Goal: Contribute content: Contribute content

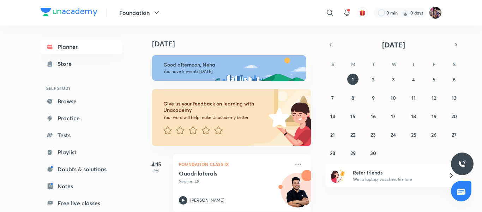
click at [435, 17] on img at bounding box center [436, 13] width 12 height 12
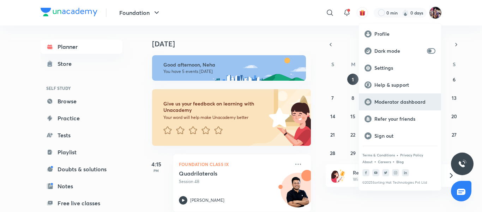
click at [410, 101] on p "Moderator dashboard" at bounding box center [405, 102] width 61 height 6
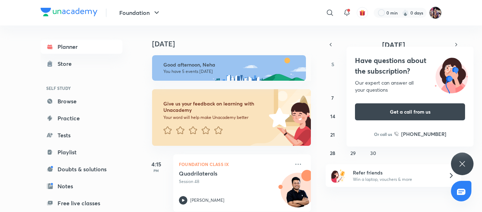
click at [436, 15] on img at bounding box center [436, 13] width 12 height 12
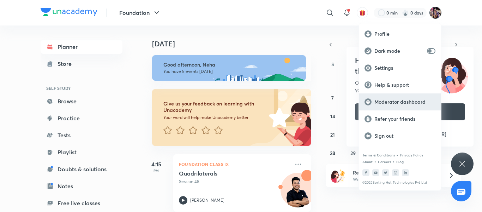
click at [402, 102] on p "Moderator dashboard" at bounding box center [405, 102] width 61 height 6
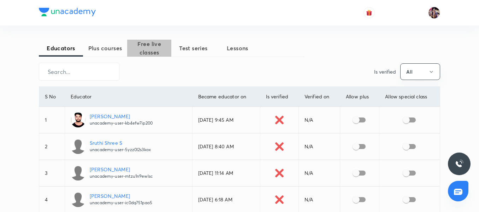
click at [148, 41] on span "Free live classes" at bounding box center [149, 48] width 44 height 17
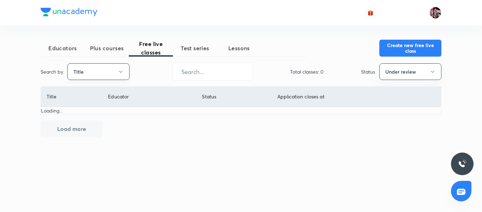
click at [122, 69] on icon "button" at bounding box center [121, 72] width 6 height 6
click at [97, 105] on span "Username" at bounding box center [98, 105] width 53 height 7
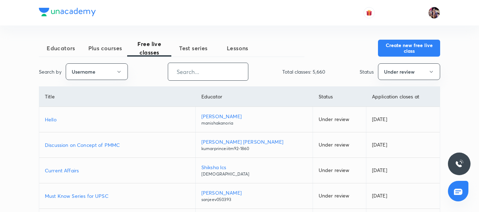
click at [196, 77] on input "text" at bounding box center [208, 72] width 80 height 18
click at [376, 75] on div "Status Under review" at bounding box center [400, 71] width 81 height 17
click at [398, 76] on button "Under review" at bounding box center [409, 71] width 62 height 17
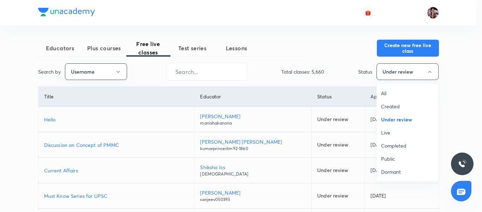
click at [391, 90] on span "All" at bounding box center [407, 92] width 53 height 7
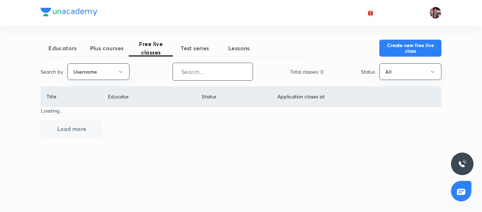
click at [236, 66] on input "text" at bounding box center [213, 72] width 80 height 18
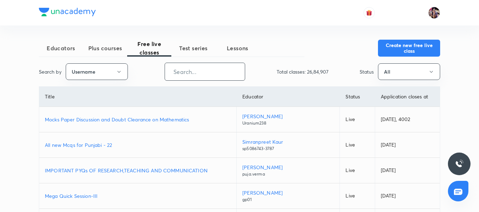
click at [219, 68] on input "text" at bounding box center [205, 72] width 80 height 18
paste input "unacademy-user-G90GGOSN9496"
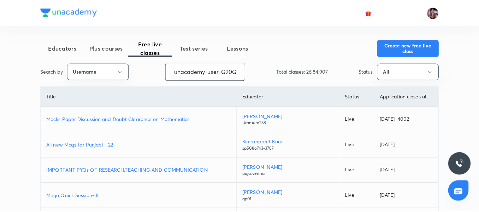
scroll to position [0, 33]
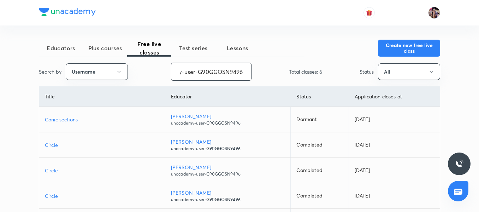
type input "unacademy-user-G90GGOSN9496"
click at [71, 119] on p "Conic sections" at bounding box center [102, 118] width 114 height 7
click at [61, 119] on p "Conic sections" at bounding box center [102, 118] width 114 height 7
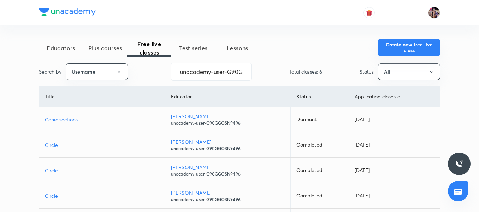
click at [398, 46] on button "Create new free live class" at bounding box center [409, 47] width 62 height 17
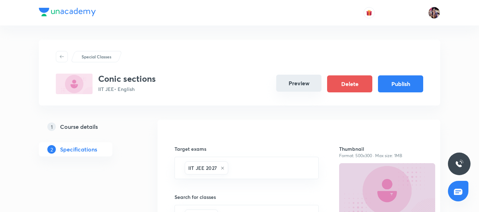
click at [300, 81] on button "Preview" at bounding box center [298, 83] width 45 height 17
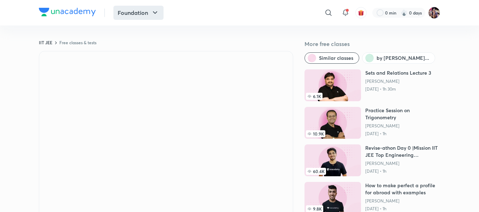
click at [151, 13] on icon "button" at bounding box center [155, 12] width 8 height 8
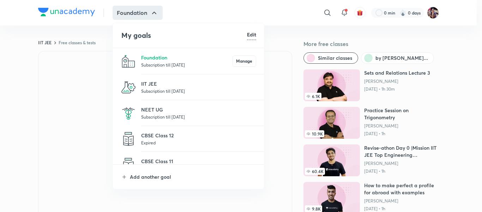
click at [28, 98] on div at bounding box center [241, 106] width 482 height 212
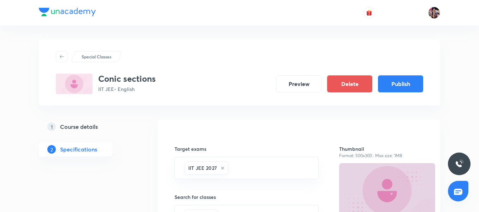
click at [93, 125] on h5 "Course details" at bounding box center [79, 126] width 38 height 8
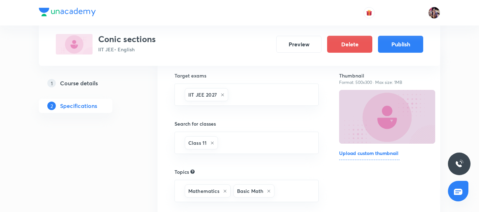
scroll to position [182, 0]
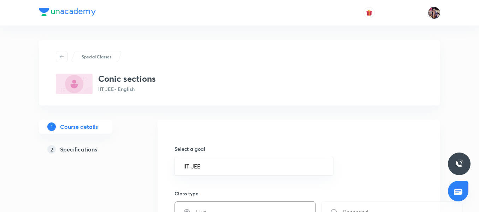
click at [432, 13] on img at bounding box center [434, 13] width 12 height 12
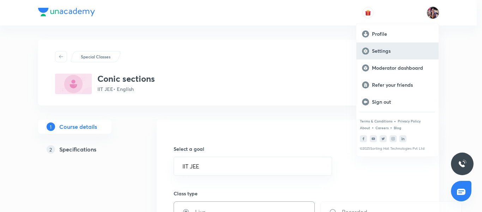
click at [397, 50] on p "Settings" at bounding box center [402, 51] width 61 height 6
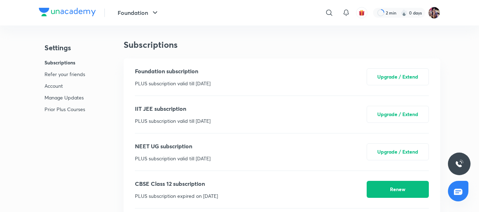
click at [57, 85] on p "Account" at bounding box center [64, 85] width 41 height 7
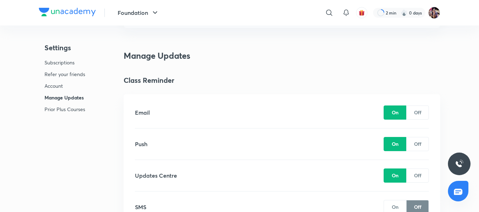
scroll to position [890, 0]
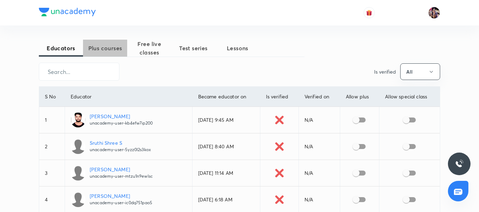
click at [118, 51] on span "Plus courses" at bounding box center [105, 48] width 44 height 8
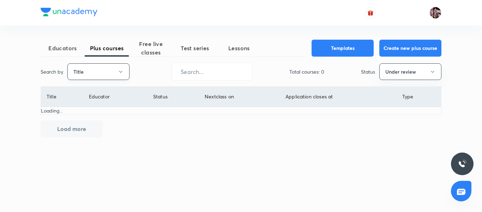
click at [114, 71] on button "Title" at bounding box center [98, 71] width 62 height 17
click at [104, 105] on span "Username" at bounding box center [98, 105] width 53 height 7
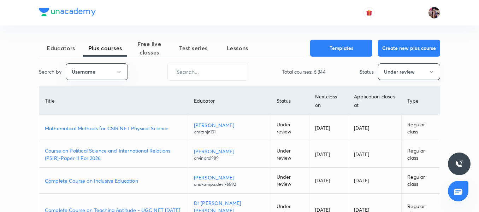
click at [422, 73] on button "Under review" at bounding box center [409, 71] width 62 height 17
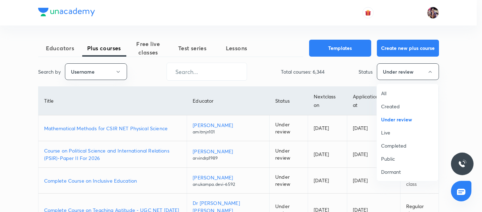
click at [390, 92] on span "All" at bounding box center [407, 92] width 53 height 7
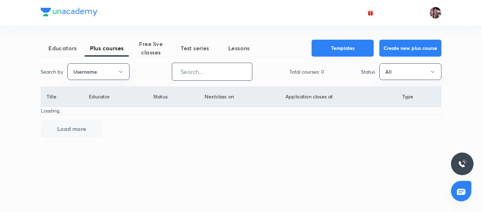
click at [226, 74] on input "text" at bounding box center [212, 72] width 80 height 18
paste input "unacademy-user-G90GGOSN9496"
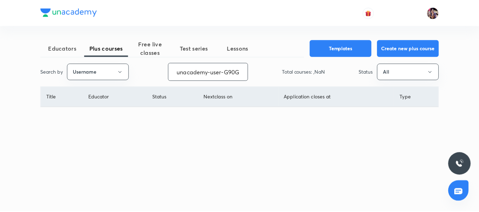
scroll to position [0, 33]
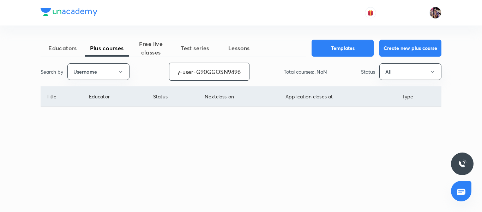
type input "unacademy-user-G90GGOSN9496"
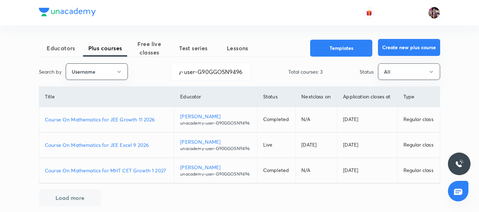
click at [413, 48] on button "Create new plus course" at bounding box center [409, 47] width 62 height 17
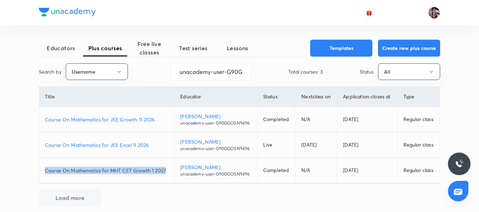
drag, startPoint x: 169, startPoint y: 170, endPoint x: 43, endPoint y: 167, distance: 125.8
click at [43, 167] on td "Course On Mathematics for MHT CET Growth 1 2027" at bounding box center [106, 170] width 135 height 25
copy p "Course On Mathematics for MHT CET Growth 1 2027"
click at [124, 120] on p "Course On Mathematics for JEE Growth 11 2026" at bounding box center [107, 118] width 124 height 7
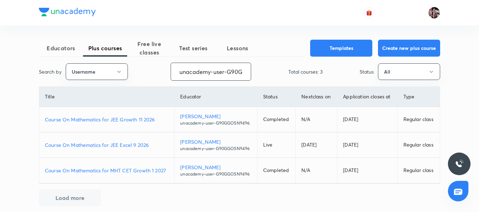
click at [227, 72] on input "unacademy-user-G90GGOSN9496" at bounding box center [211, 72] width 80 height 18
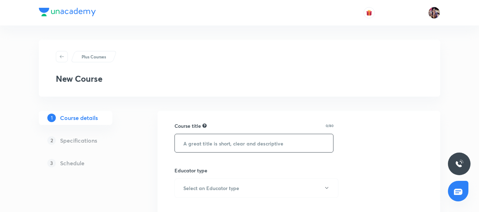
click at [259, 147] on input "text" at bounding box center [254, 143] width 158 height 18
paste input "Course On Mathematics for MHT CET Growth 1 2027"
click at [182, 143] on input "Course On Mathematics for MHT CET Growth 1 2027" at bounding box center [254, 143] width 158 height 18
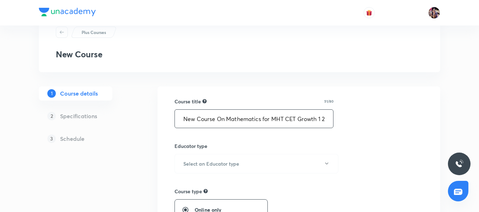
scroll to position [35, 0]
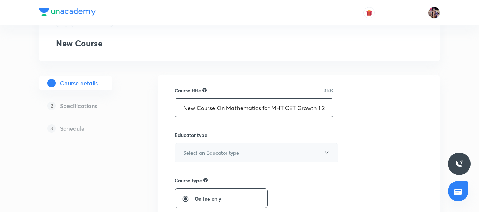
type input "New Course On Mathematics for MHT CET Growth 1 2027"
click at [278, 152] on button "Select an Educator type" at bounding box center [256, 152] width 164 height 19
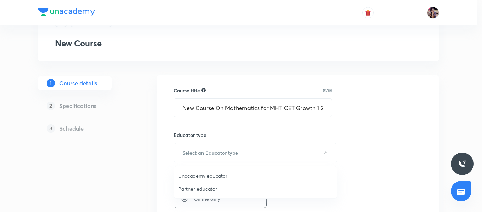
click at [221, 178] on span "Unacademy educator" at bounding box center [255, 175] width 155 height 7
radio input "false"
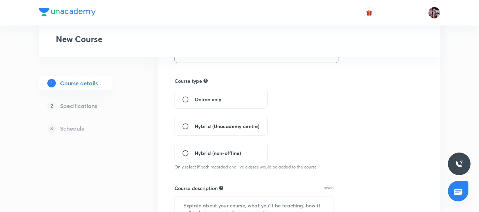
scroll to position [141, 0]
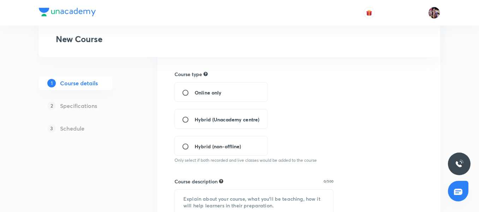
click at [245, 117] on span "Hybrid (Unacademy centre)" at bounding box center [227, 118] width 65 height 7
click at [195, 117] on input "Hybrid (Unacademy centre)" at bounding box center [188, 119] width 13 height 7
radio input "true"
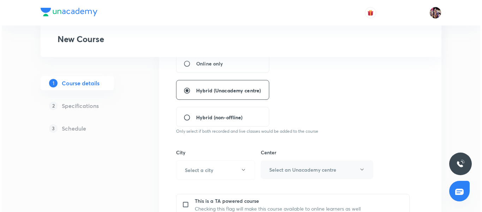
scroll to position [212, 0]
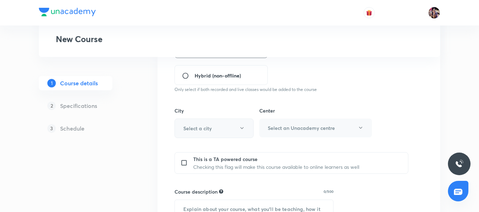
click at [208, 129] on h6 "Select a city" at bounding box center [197, 127] width 28 height 7
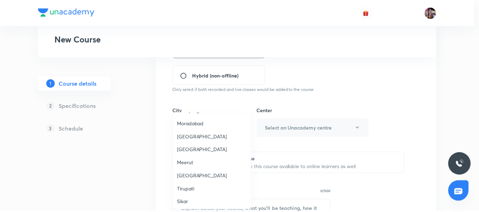
scroll to position [636, 0]
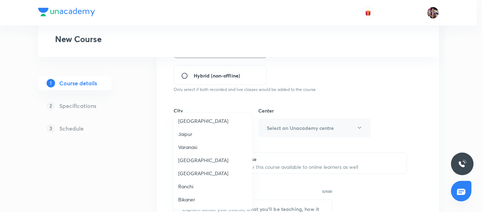
click at [397, 100] on div at bounding box center [241, 106] width 482 height 212
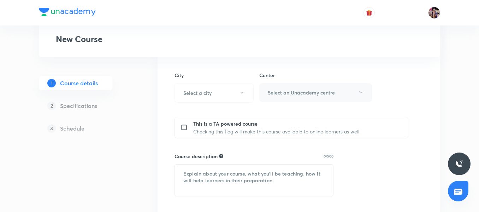
scroll to position [283, 0]
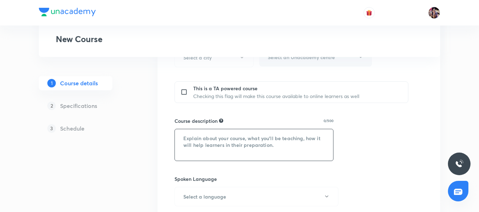
click at [277, 146] on textarea at bounding box center [254, 144] width 158 height 31
paste textarea ""In this course, [PERSON_NAME] will provide in-depth knowledge of Mathematics. …"
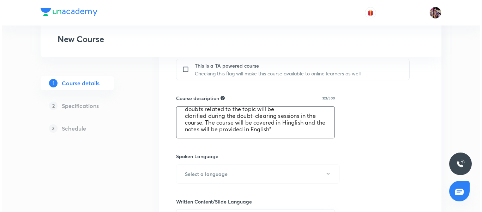
scroll to position [318, 0]
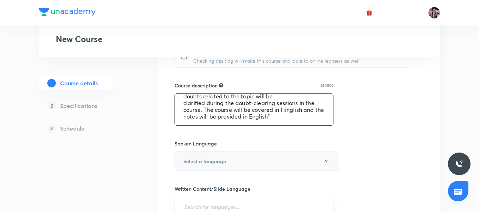
type textarea ""In this course, [PERSON_NAME] will provide in-depth knowledge of Mathematics. …"
click at [237, 163] on button "Select a language" at bounding box center [256, 160] width 164 height 19
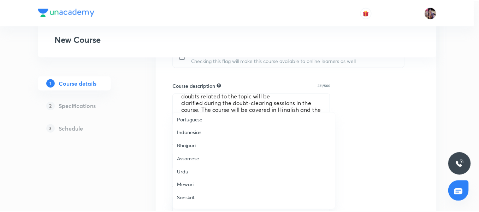
scroll to position [209, 0]
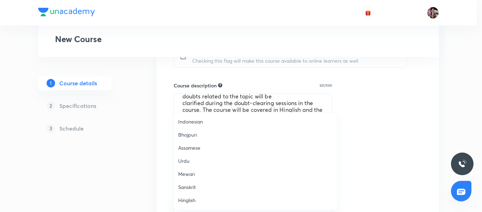
click at [191, 201] on span "Hinglish" at bounding box center [255, 199] width 155 height 7
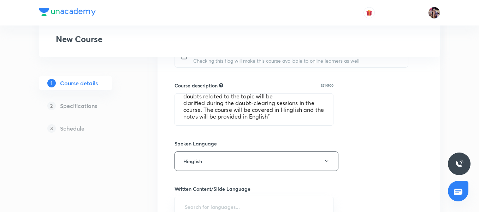
scroll to position [424, 0]
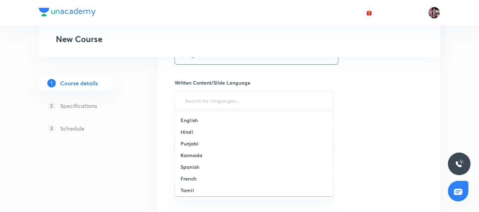
click at [278, 95] on input "text" at bounding box center [253, 100] width 141 height 13
click at [233, 126] on li "Hindi" at bounding box center [254, 132] width 158 height 12
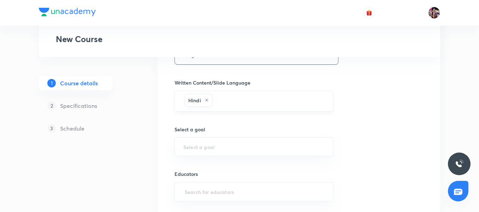
click at [207, 100] on icon at bounding box center [206, 100] width 4 height 4
click at [208, 103] on input "text" at bounding box center [253, 100] width 141 height 13
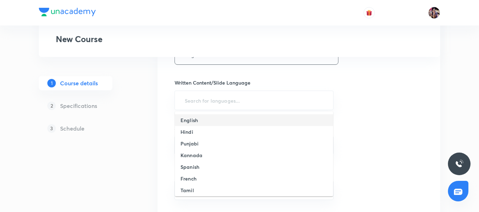
click at [203, 116] on li "English" at bounding box center [254, 120] width 158 height 12
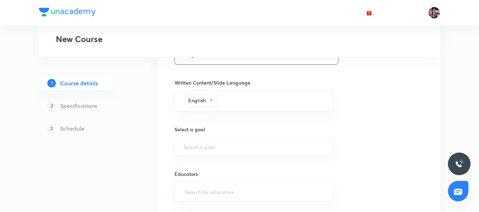
scroll to position [478, 0]
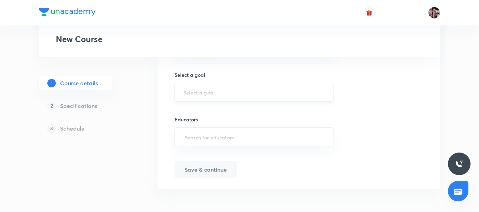
click at [284, 88] on div "​" at bounding box center [253, 92] width 159 height 19
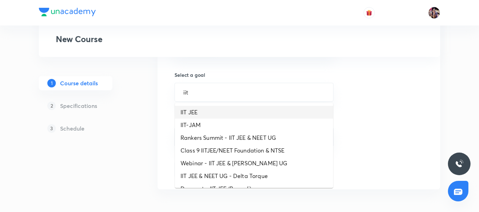
click at [222, 112] on li "IIT JEE" at bounding box center [254, 112] width 158 height 13
type input "IIT JEE"
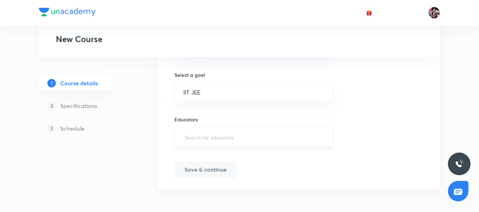
click at [270, 133] on input "text" at bounding box center [253, 136] width 141 height 13
paste input "unacademy-user-G90GGOSN9496"
type input "unacademy-user-G90GGOSN9496"
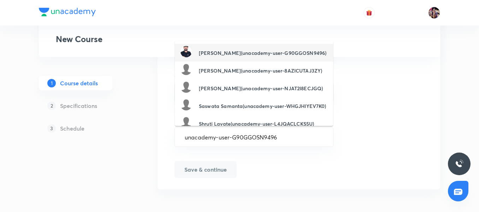
click at [255, 49] on h6 "Deepak Kumar Mishra(unacademy-user-G90GGOSN9496)" at bounding box center [262, 52] width 127 height 7
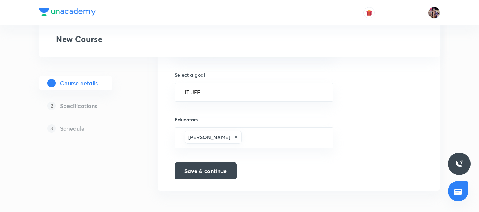
scroll to position [480, 0]
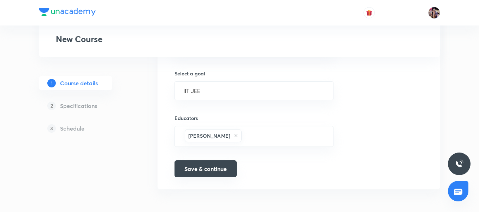
click at [215, 169] on button "Save & continue" at bounding box center [205, 168] width 62 height 17
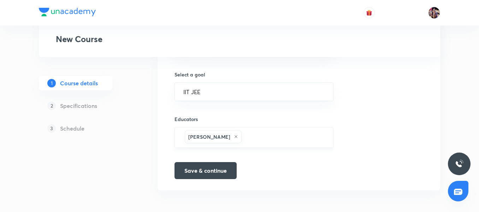
scroll to position [486, 0]
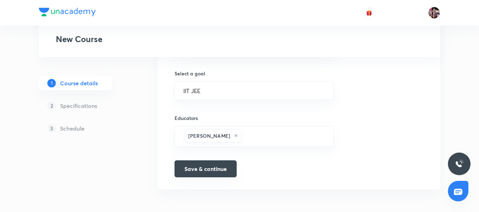
click at [220, 166] on button "Save & continue" at bounding box center [205, 168] width 62 height 17
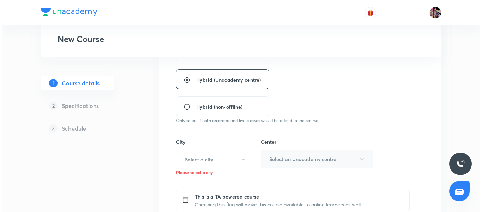
scroll to position [203, 0]
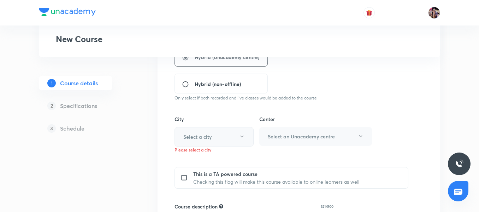
click at [227, 134] on button "Select a city" at bounding box center [213, 136] width 79 height 19
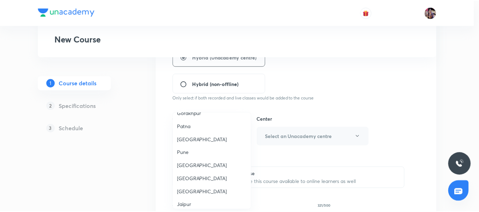
scroll to position [565, 0]
click at [195, 148] on span "Pune" at bounding box center [213, 151] width 70 height 7
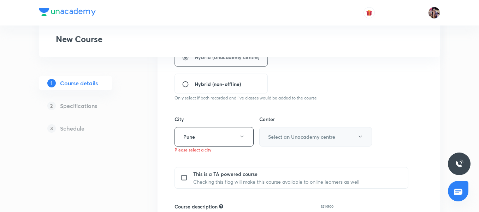
click at [281, 141] on button "Select an Unacademy centre" at bounding box center [315, 136] width 113 height 19
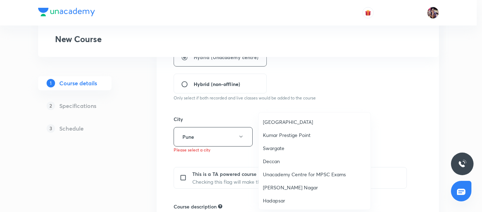
click at [296, 124] on span "Pimpri Center" at bounding box center [314, 121] width 103 height 7
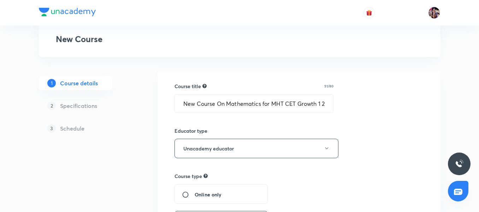
scroll to position [27, 0]
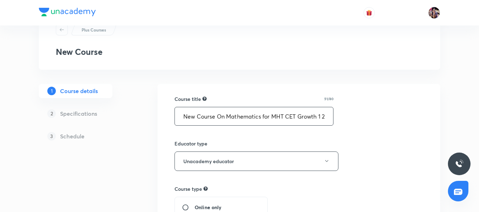
click at [321, 117] on input "New Course On Mathematics for MHT CET Growth 1 2027" at bounding box center [254, 116] width 158 height 18
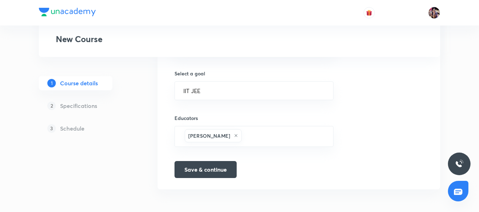
scroll to position [451, 0]
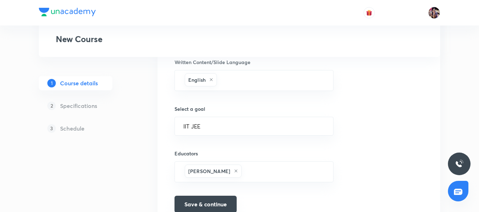
click at [221, 203] on button "Save & continue" at bounding box center [205, 203] width 62 height 17
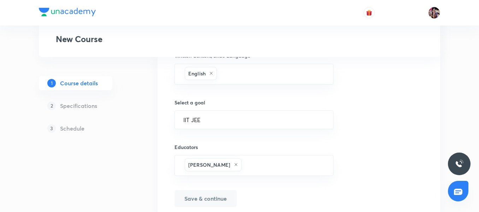
scroll to position [459, 0]
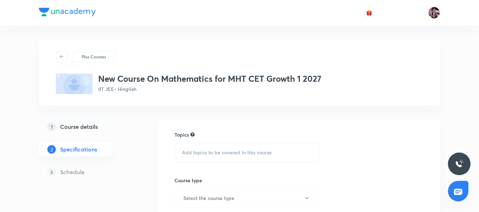
click at [289, 148] on div "Add topics to be covered in this course" at bounding box center [246, 152] width 144 height 20
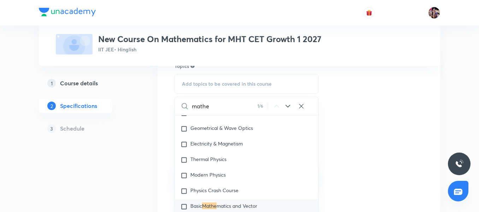
scroll to position [71, 0]
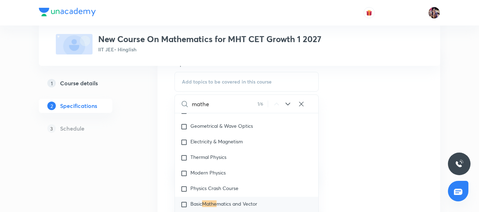
type input "mathe"
click at [214, 203] on mark "Mathe" at bounding box center [209, 203] width 14 height 7
checkbox input "true"
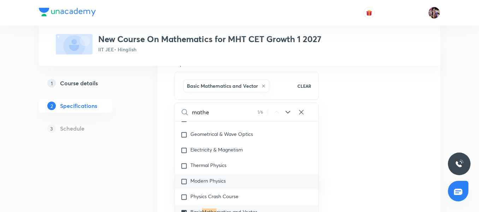
click at [247, 176] on div "Modern Physics" at bounding box center [246, 181] width 143 height 16
checkbox input "true"
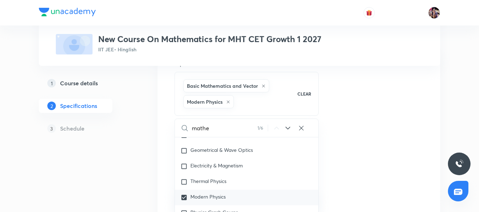
click at [236, 195] on div "Modern Physics" at bounding box center [246, 197] width 143 height 16
checkbox input "false"
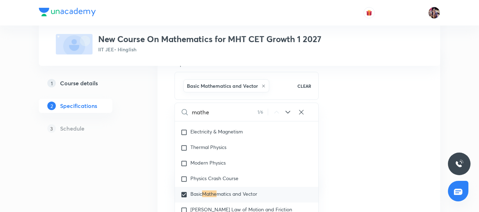
scroll to position [123, 0]
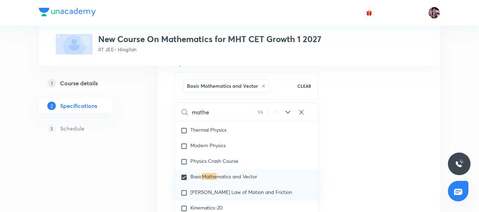
click at [253, 189] on span "Newton's Law of Motion and Friction" at bounding box center [241, 191] width 102 height 7
checkbox input "true"
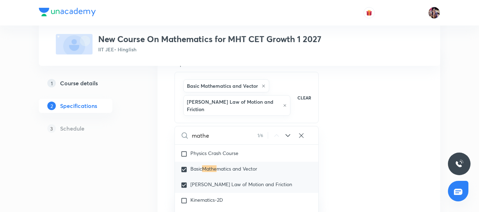
scroll to position [194, 0]
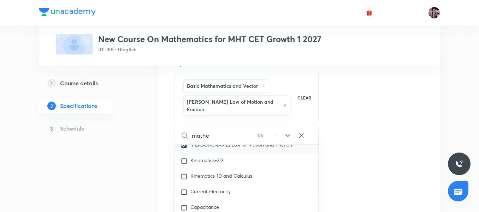
click at [272, 141] on span "Newton's Law of Motion and Friction" at bounding box center [241, 144] width 102 height 7
checkbox input "true"
checkbox input "false"
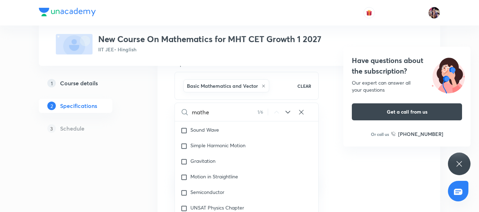
scroll to position [653, 0]
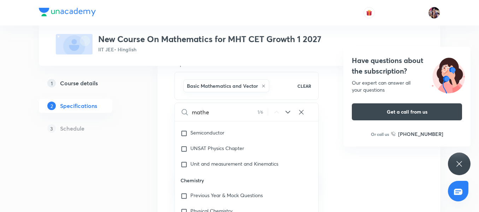
click at [347, 167] on div "Topics Basic Mathematics and Vector CLEAR mathe 1 / 6 ​ Physics Previous Year &…" at bounding box center [298, 203] width 249 height 287
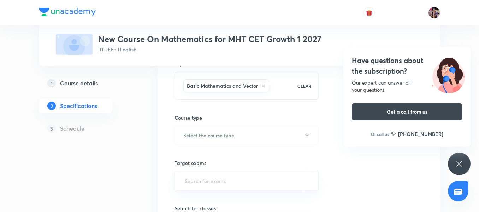
click at [284, 89] on div "Basic Mathematics and Vector" at bounding box center [237, 86] width 110 height 16
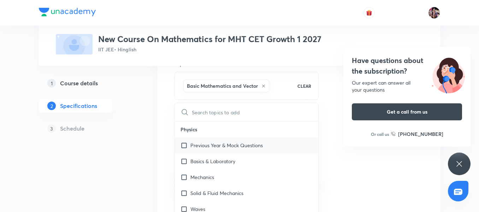
checkbox input "true"
type input "m"
checkbox input "true"
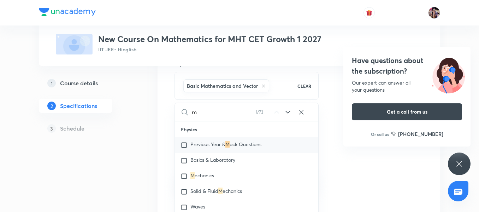
type input "ma"
checkbox input "true"
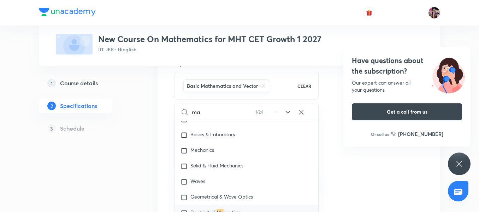
scroll to position [26, 0]
type input "mat"
checkbox input "true"
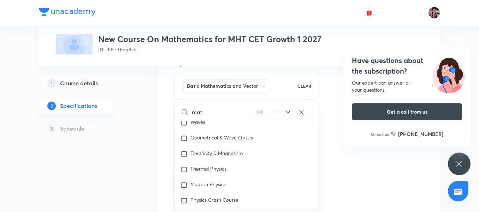
type input "math"
checkbox input "true"
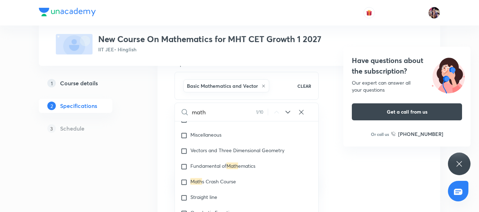
scroll to position [865, 0]
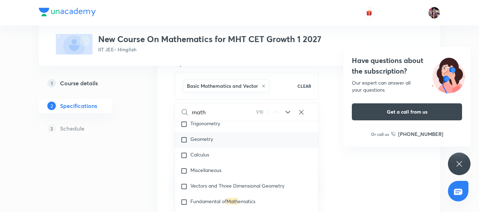
type input "math"
click at [261, 141] on div "Geometry" at bounding box center [246, 140] width 143 height 16
checkbox input "true"
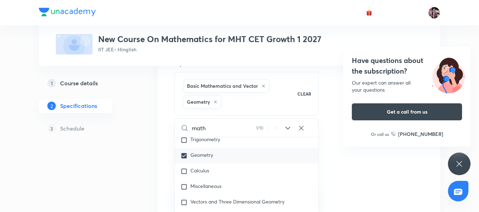
scroll to position [830, 0]
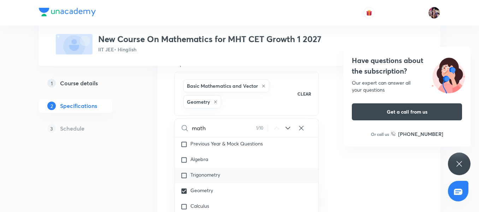
click at [248, 172] on div "Trigonometry" at bounding box center [246, 175] width 143 height 16
checkbox input "true"
click at [249, 163] on div "Algebra" at bounding box center [246, 160] width 143 height 16
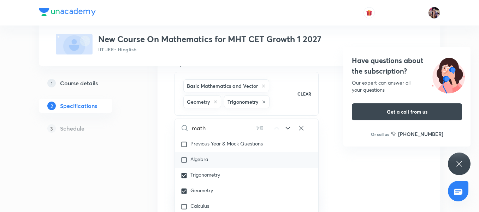
checkbox input "true"
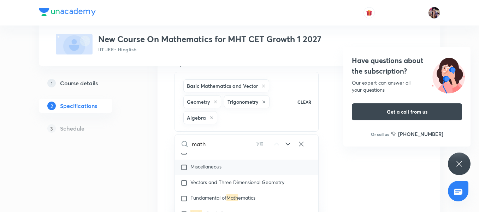
scroll to position [865, 0]
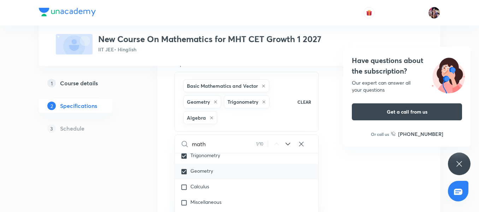
click at [250, 173] on div "Geometry" at bounding box center [246, 172] width 143 height 16
checkbox input "true"
checkbox input "false"
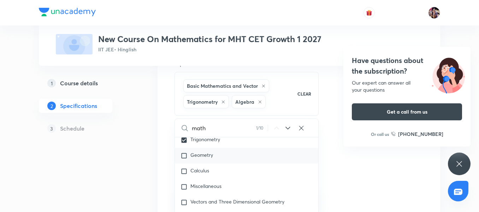
click at [250, 173] on div "Calculus" at bounding box center [246, 171] width 143 height 16
checkbox input "true"
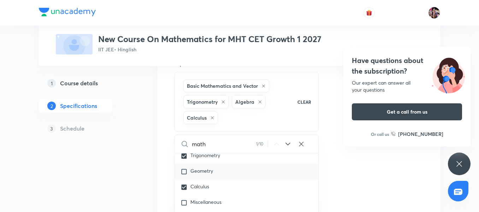
click at [248, 176] on div "Geometry" at bounding box center [246, 172] width 143 height 16
checkbox input "true"
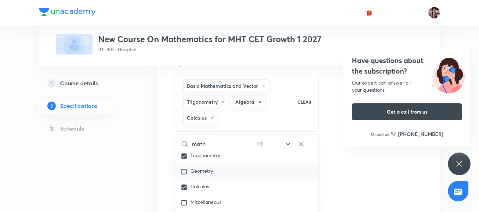
checkbox input "true"
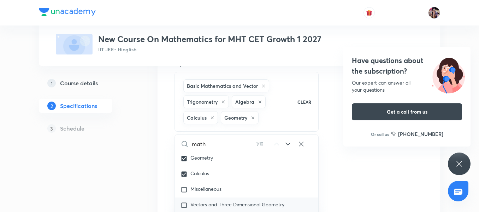
scroll to position [900, 0]
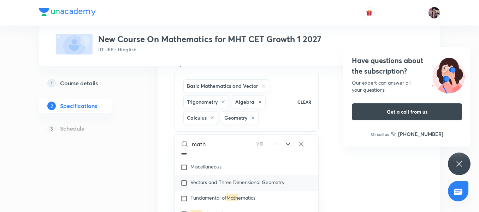
click at [245, 184] on span "Vectors and Three Dimensional Geometry" at bounding box center [237, 181] width 94 height 7
checkbox input "true"
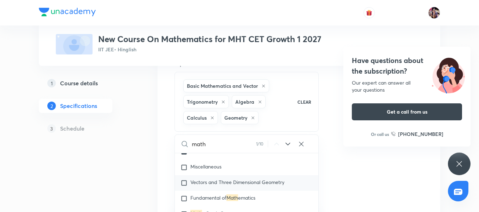
checkbox input "true"
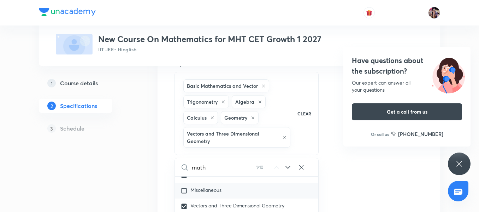
scroll to position [971, 0]
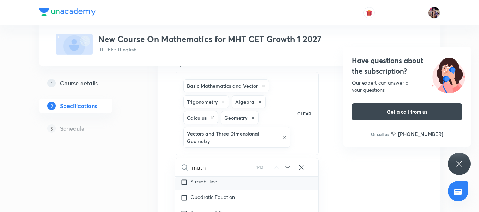
click at [241, 186] on div "Straight line" at bounding box center [246, 182] width 143 height 16
checkbox input "true"
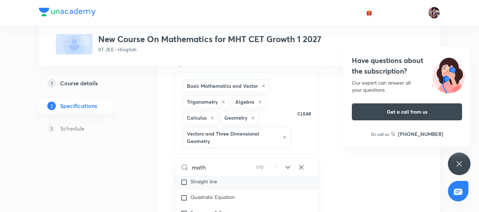
checkbox input "true"
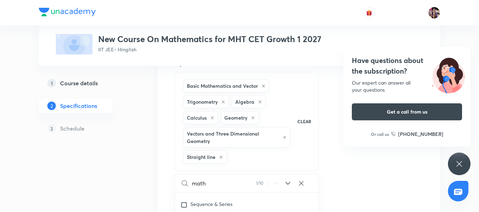
scroll to position [1006, 0]
click at [239, 199] on div "Sequence & Series" at bounding box center [246, 194] width 143 height 16
checkbox input "true"
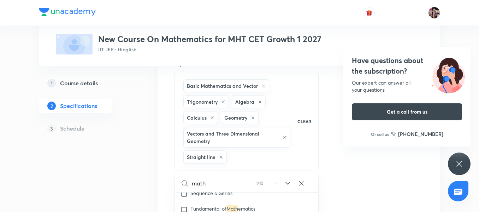
checkbox input "true"
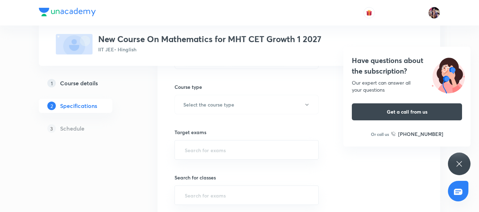
scroll to position [177, 0]
click at [266, 100] on button "Select the course type" at bounding box center [246, 99] width 144 height 19
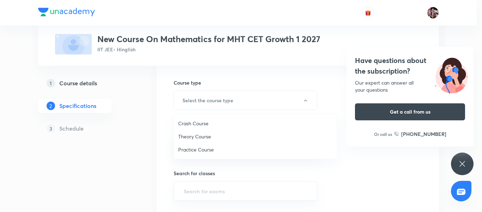
click at [206, 136] on span "Theory Course" at bounding box center [255, 135] width 155 height 7
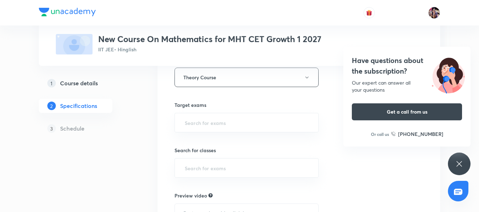
scroll to position [212, 0]
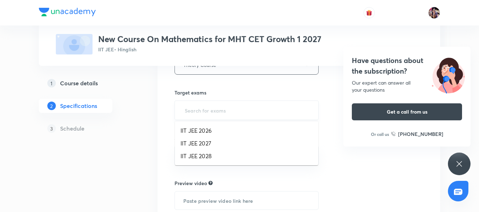
click at [262, 114] on input "text" at bounding box center [246, 109] width 126 height 13
click at [234, 142] on li "IIT JEE 2027" at bounding box center [246, 143] width 143 height 13
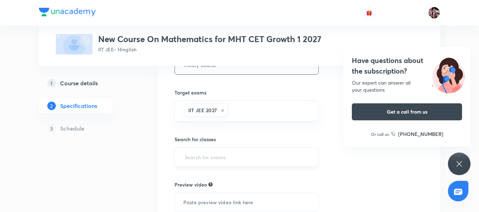
click at [271, 150] on input "text" at bounding box center [246, 156] width 126 height 13
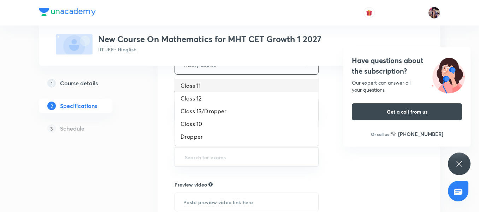
click at [247, 87] on li "Class 11" at bounding box center [246, 85] width 143 height 13
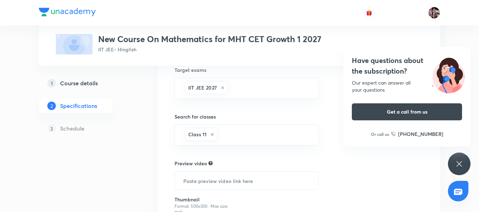
scroll to position [247, 0]
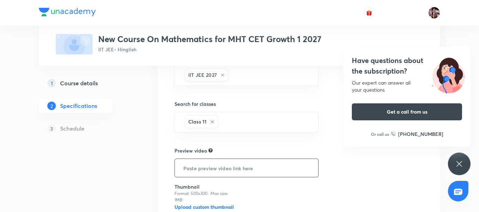
click at [273, 170] on input "text" at bounding box center [246, 168] width 143 height 18
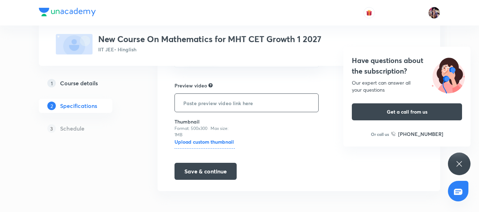
scroll to position [314, 0]
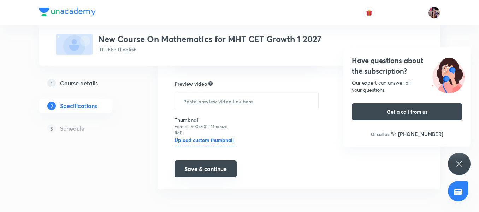
click at [201, 169] on button "Save & continue" at bounding box center [205, 168] width 62 height 17
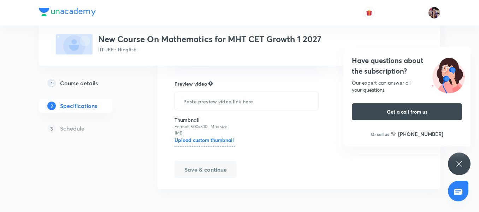
click at [465, 167] on div "Have questions about the subscription? Our expert can answer all your questions…" at bounding box center [459, 163] width 23 height 23
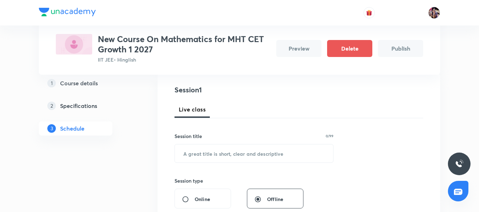
scroll to position [71, 0]
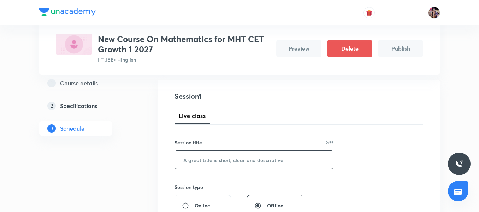
click at [267, 163] on input "text" at bounding box center [254, 159] width 158 height 18
type input "introduction"
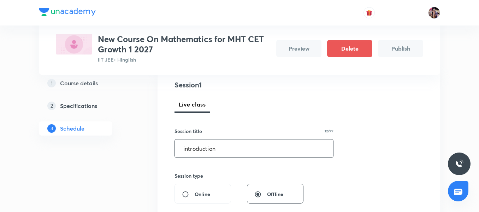
scroll to position [141, 0]
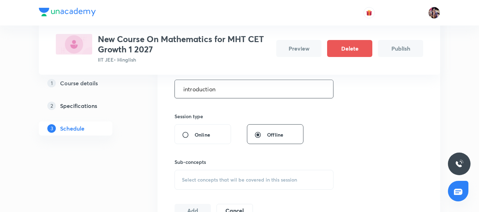
click at [254, 178] on span "Select concepts that wil be covered in this session" at bounding box center [239, 180] width 115 height 6
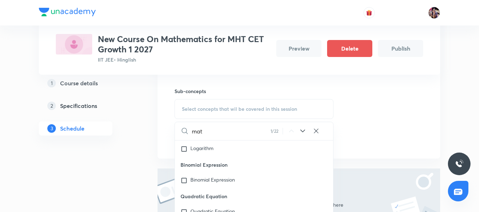
scroll to position [310, 0]
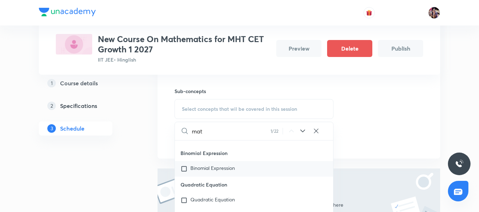
type input "mat"
click at [224, 167] on span "Binomial Expression" at bounding box center [212, 167] width 44 height 7
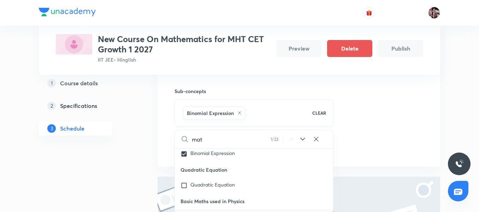
scroll to position [345, 0]
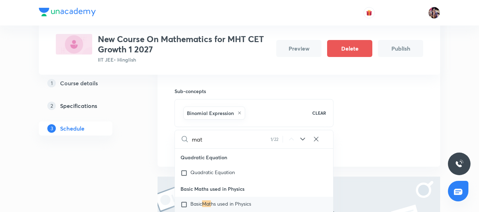
click at [249, 172] on div "Quadratic Equation" at bounding box center [254, 173] width 158 height 16
checkbox input "true"
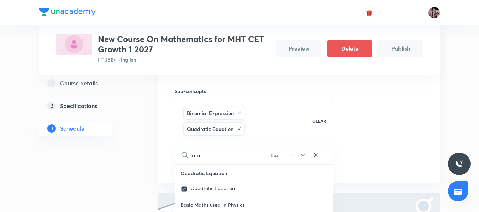
scroll to position [416, 0]
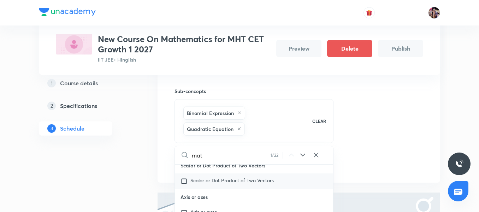
click at [247, 181] on span "Scalar or Dot Product of Two Vectors" at bounding box center [231, 180] width 83 height 7
checkbox input "true"
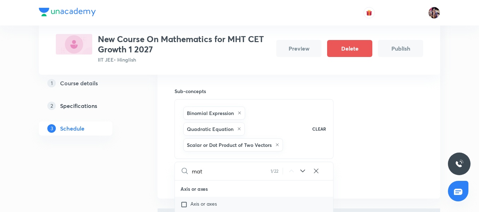
scroll to position [451, 0]
click at [250, 194] on div "Axis or axes" at bounding box center [254, 193] width 158 height 16
checkbox input "true"
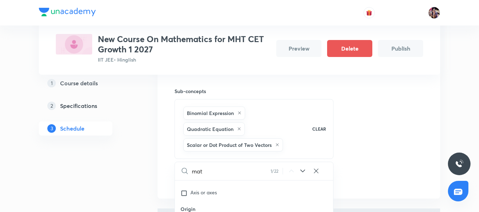
checkbox input "true"
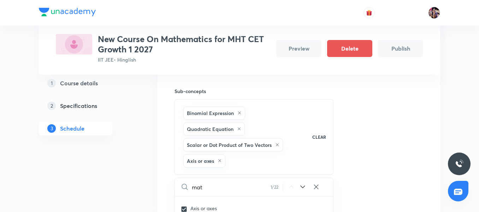
click at [369, 160] on div "Session 1 Live class Session title 12/99 introduction ​ Session type Online Off…" at bounding box center [298, 75] width 249 height 253
click at [206, 193] on button "Add" at bounding box center [192, 195] width 36 height 14
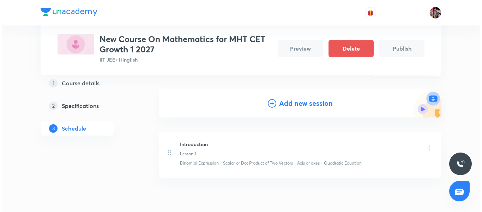
scroll to position [57, 0]
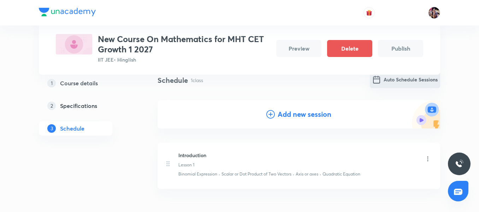
click at [416, 80] on button "Auto Schedule Sessions" at bounding box center [405, 79] width 70 height 17
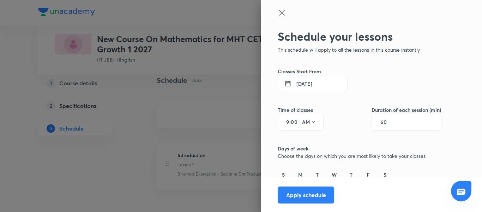
click at [309, 83] on button "1 Sep 2025" at bounding box center [313, 83] width 70 height 17
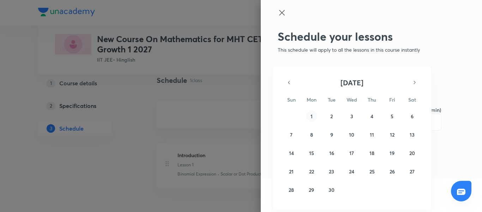
click at [313, 117] on button "1" at bounding box center [311, 115] width 11 height 11
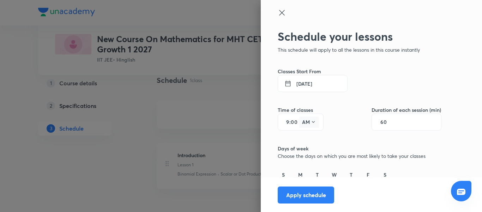
click at [311, 123] on icon at bounding box center [314, 122] width 6 height 6
click at [303, 140] on div "PM" at bounding box center [304, 139] width 25 height 17
click at [403, 125] on div "60" at bounding box center [407, 121] width 70 height 17
click at [399, 125] on div "60" at bounding box center [407, 121] width 70 height 17
click at [381, 124] on input "60" at bounding box center [387, 122] width 13 height 6
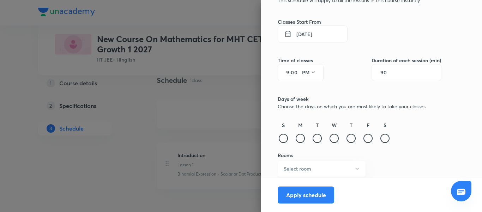
scroll to position [50, 0]
type input "90"
click at [280, 137] on div at bounding box center [283, 137] width 9 height 9
click at [296, 139] on div at bounding box center [300, 137] width 9 height 9
click at [313, 139] on div at bounding box center [317, 137] width 9 height 9
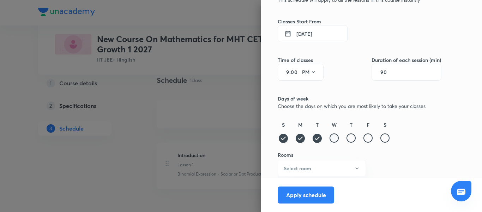
click at [330, 141] on div at bounding box center [334, 137] width 9 height 9
click at [347, 138] on div at bounding box center [351, 137] width 9 height 9
click at [364, 139] on div at bounding box center [368, 137] width 9 height 9
click at [382, 141] on div at bounding box center [385, 137] width 9 height 9
click at [355, 166] on icon "button" at bounding box center [358, 168] width 6 height 6
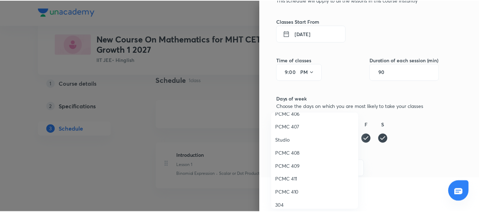
scroll to position [157, 0]
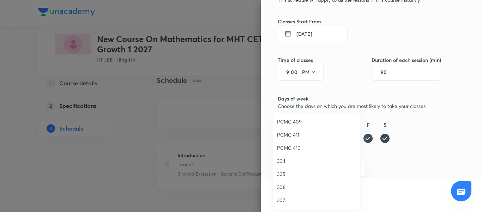
click at [283, 199] on span "307" at bounding box center [316, 199] width 79 height 7
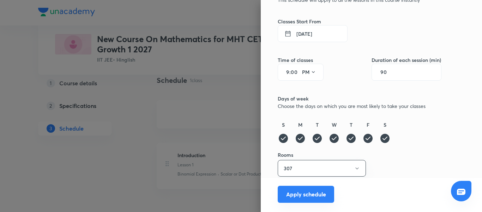
click at [308, 191] on button "Apply schedule" at bounding box center [306, 193] width 57 height 17
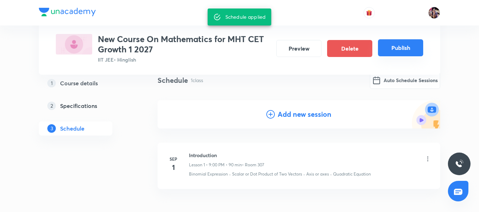
click at [397, 47] on button "Publish" at bounding box center [400, 47] width 45 height 17
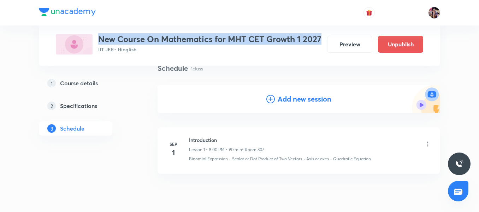
drag, startPoint x: 96, startPoint y: 37, endPoint x: 124, endPoint y: 51, distance: 31.0
click at [124, 51] on div "New Course On Mathematics for MHT CET Growth 1 2027 IIT JEE • Hinglish" at bounding box center [189, 44] width 266 height 20
copy h3 "New Course On Mathematics for MHT CET Growth 1 2027"
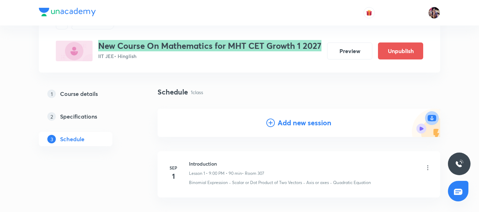
scroll to position [0, 0]
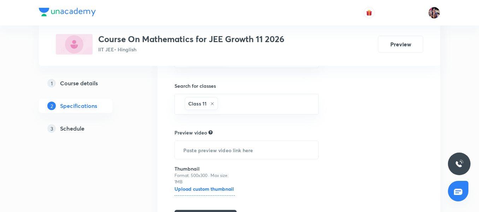
scroll to position [243, 0]
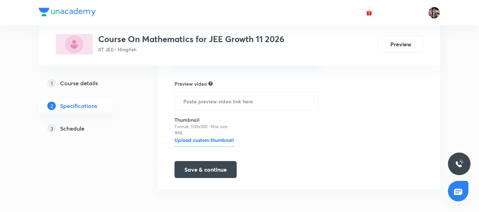
drag, startPoint x: 76, startPoint y: 84, endPoint x: 89, endPoint y: 91, distance: 15.2
click at [76, 84] on h5 "Course details" at bounding box center [79, 83] width 38 height 8
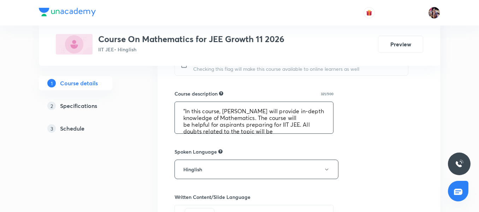
scroll to position [27, 0]
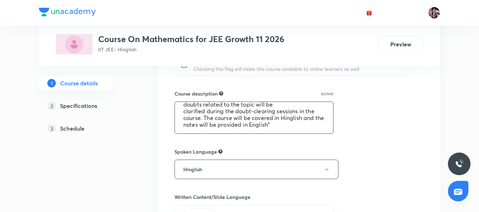
drag, startPoint x: 181, startPoint y: 109, endPoint x: 295, endPoint y: 143, distance: 118.9
click at [295, 143] on div "Course title 44/80 Course On Mathematics for JEE Growth 11 2026 ​ Educator type…" at bounding box center [298, 80] width 249 height 535
